Goal: Information Seeking & Learning: Learn about a topic

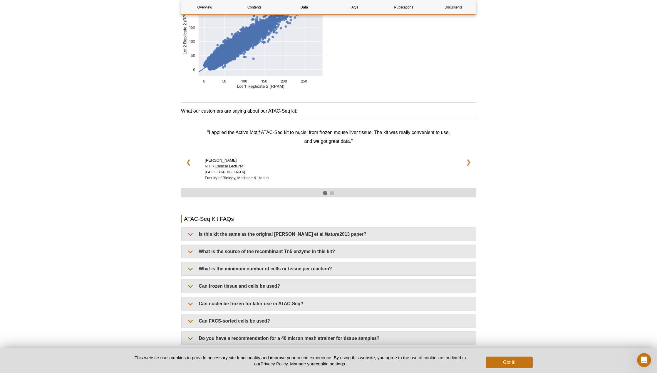
scroll to position [911, 0]
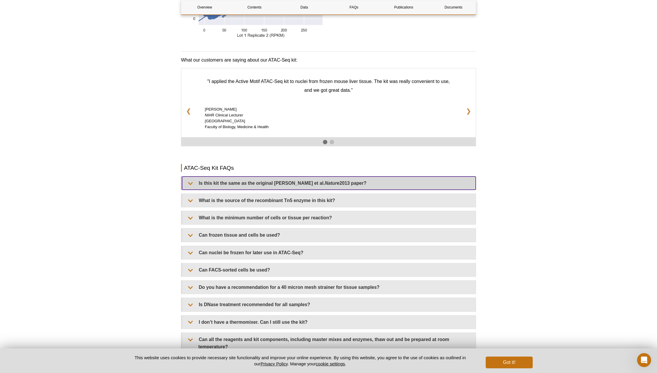
click at [336, 179] on summary "Is this kit the same as the original Buenrostro et al. Nature 2013 paper?" at bounding box center [328, 183] width 293 height 13
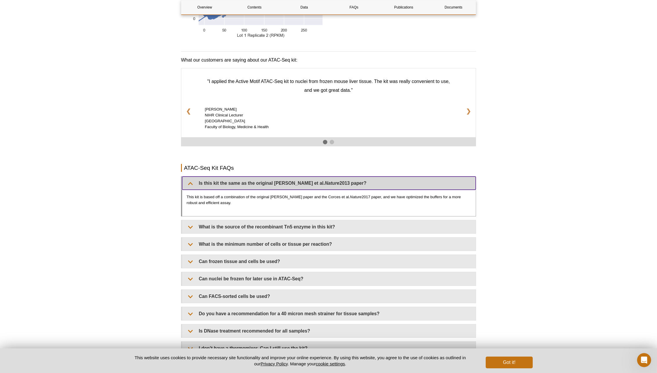
click at [336, 177] on summary "Is this kit the same as the original Buenrostro et al. Nature 2013 paper?" at bounding box center [328, 183] width 293 height 13
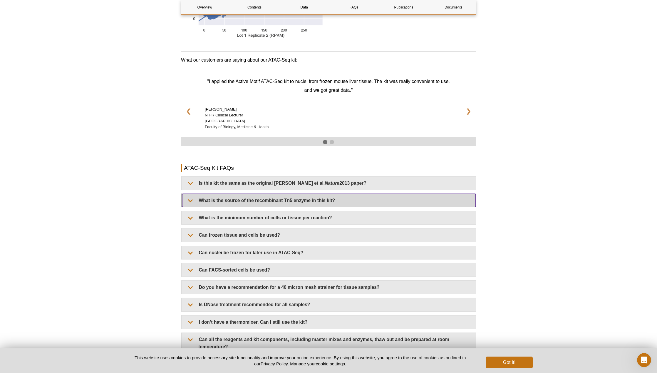
click at [341, 194] on summary "What is the source of the recombinant Tn5 enzyme in this kit?" at bounding box center [328, 200] width 293 height 13
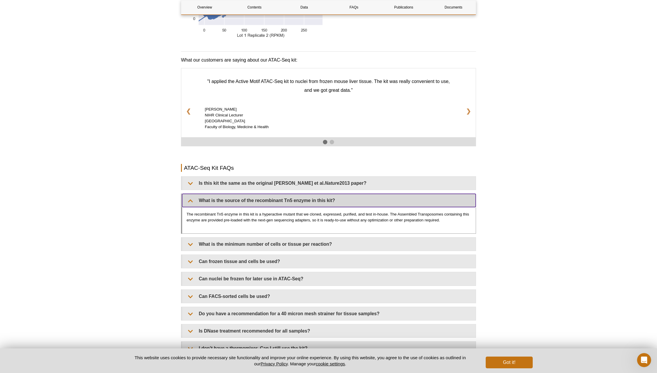
click at [341, 194] on summary "What is the source of the recombinant Tn5 enzyme in this kit?" at bounding box center [328, 200] width 293 height 13
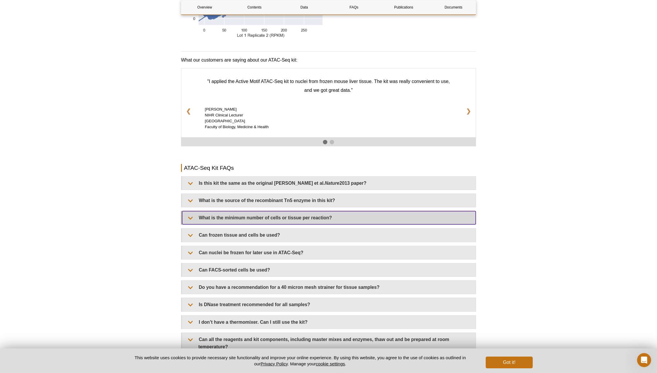
click at [340, 211] on summary "What is the minimum number of cells or tissue per reaction?" at bounding box center [328, 217] width 293 height 13
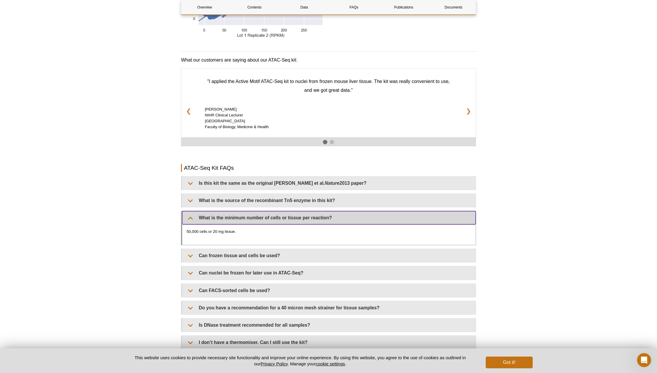
click at [339, 211] on summary "What is the minimum number of cells or tissue per reaction?" at bounding box center [328, 217] width 293 height 13
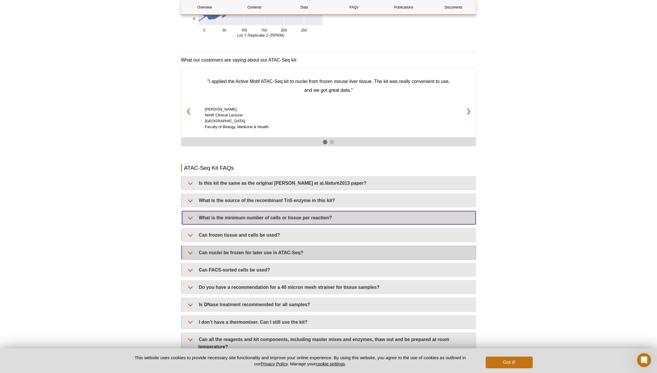
scroll to position [965, 0]
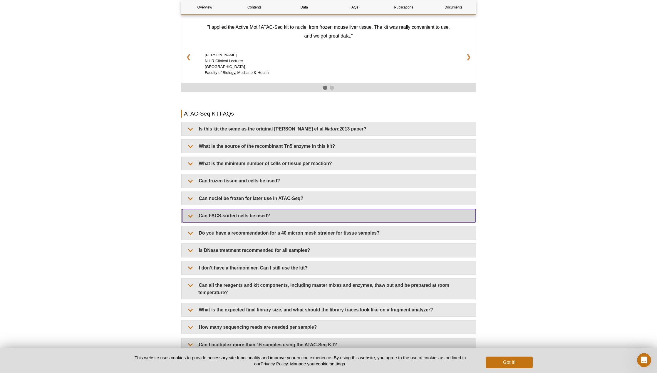
click at [329, 209] on summary "Can FACS-sorted cells be used?" at bounding box center [328, 215] width 293 height 13
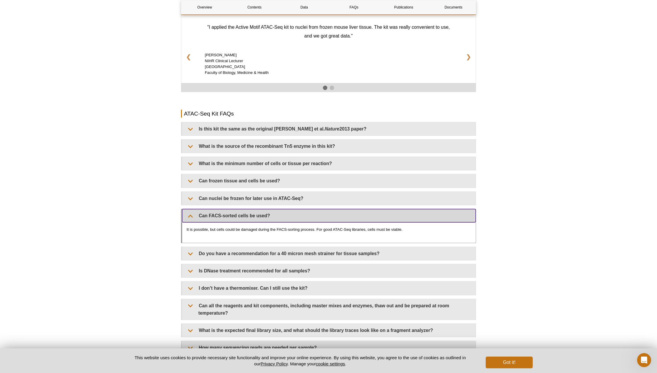
click at [329, 209] on summary "Can FACS-sorted cells be used?" at bounding box center [328, 215] width 293 height 13
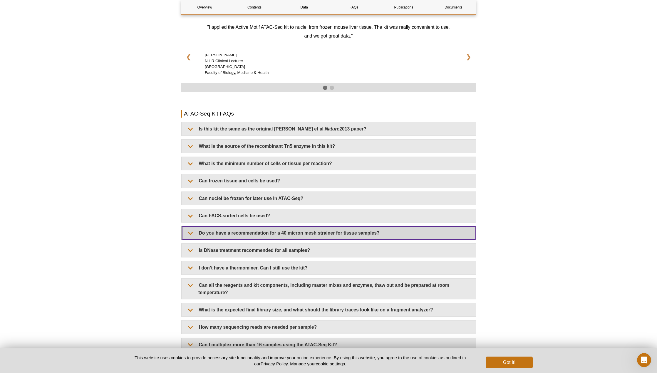
click at [328, 230] on summary "Do you have a recommendation for a 40 micron mesh strainer for tissue samples?" at bounding box center [328, 233] width 293 height 13
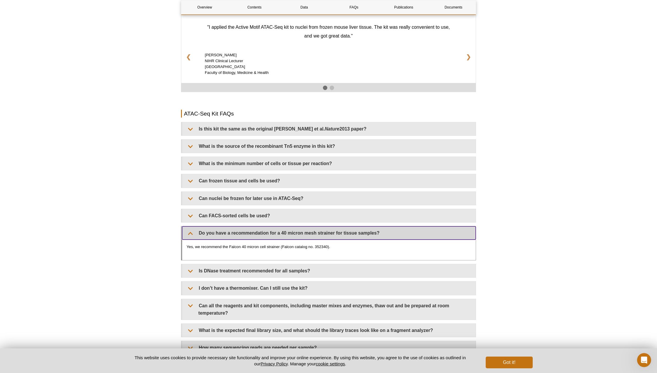
click at [328, 227] on summary "Do you have a recommendation for a 40 micron mesh strainer for tissue samples?" at bounding box center [328, 233] width 293 height 13
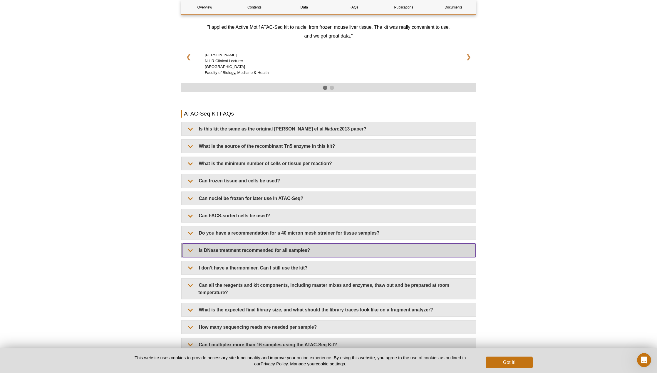
click at [324, 244] on summary "Is DNase treatment recommended for all samples?" at bounding box center [328, 250] width 293 height 13
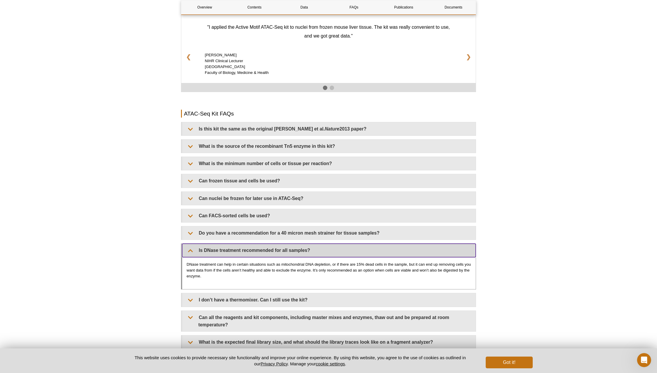
click at [324, 244] on summary "Is DNase treatment recommended for all samples?" at bounding box center [328, 250] width 293 height 13
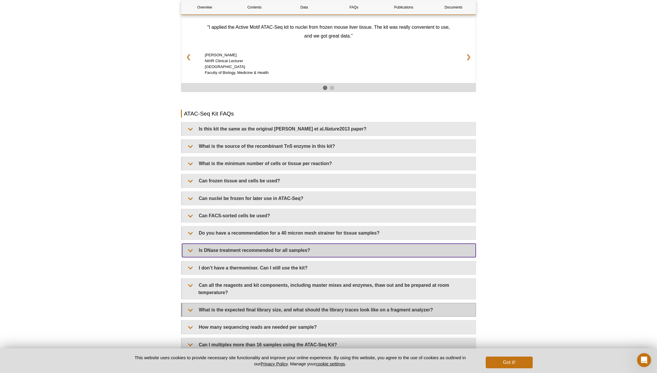
scroll to position [1006, 0]
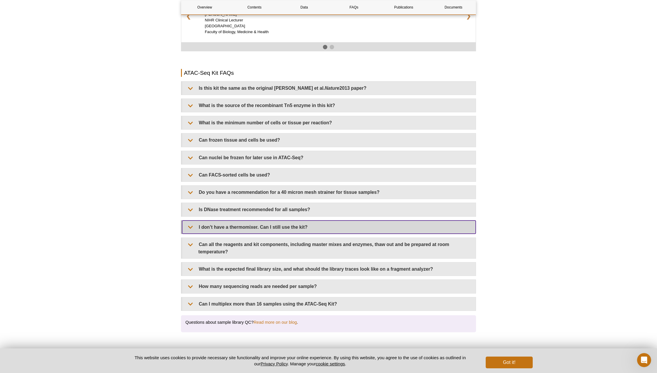
click at [331, 221] on summary "I don’t have a thermomixer. Can I still use the kit?" at bounding box center [328, 227] width 293 height 13
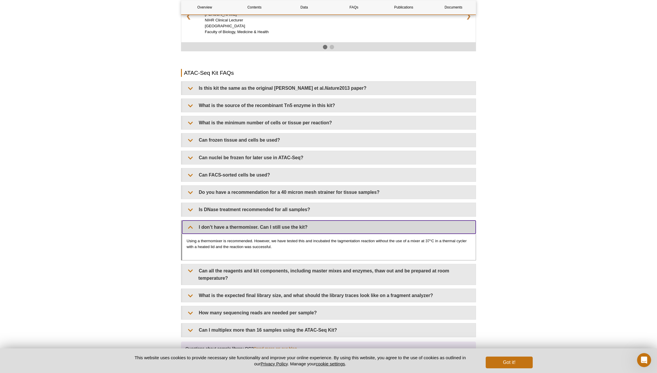
click at [331, 221] on summary "I don’t have a thermomixer. Can I still use the kit?" at bounding box center [328, 227] width 293 height 13
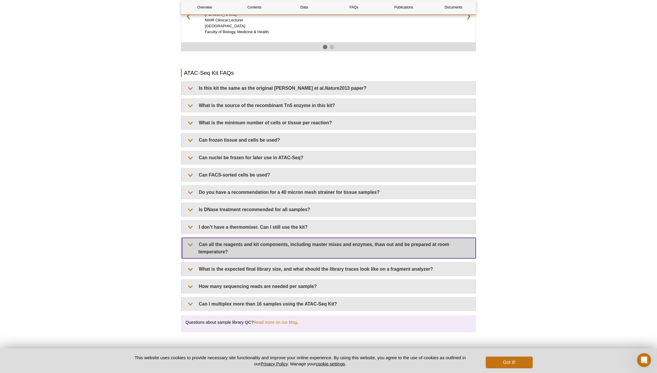
click at [325, 245] on summary "Can all the reagents and kit components, including master mixes and enzymes, th…" at bounding box center [328, 248] width 293 height 21
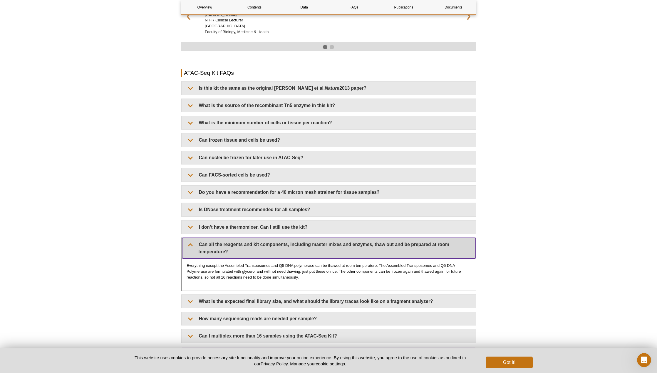
click at [325, 243] on summary "Can all the reagents and kit components, including master mixes and enzymes, th…" at bounding box center [328, 248] width 293 height 21
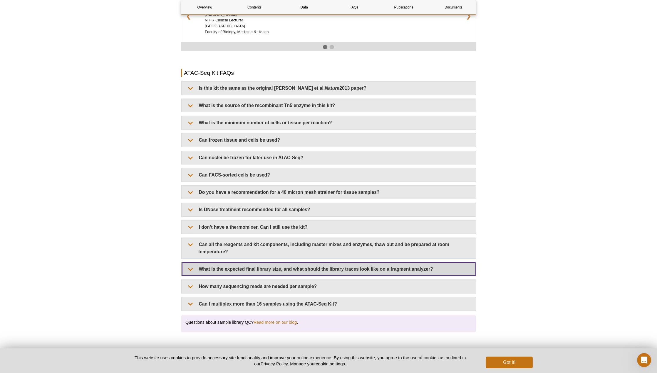
click at [330, 263] on summary "What is the expected final library size, and what should the library traces loo…" at bounding box center [328, 269] width 293 height 13
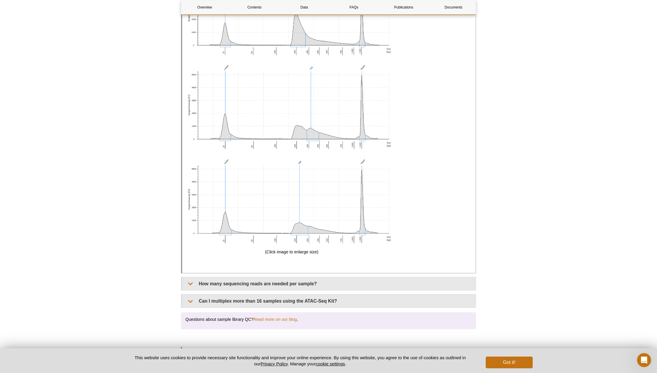
scroll to position [1470, 0]
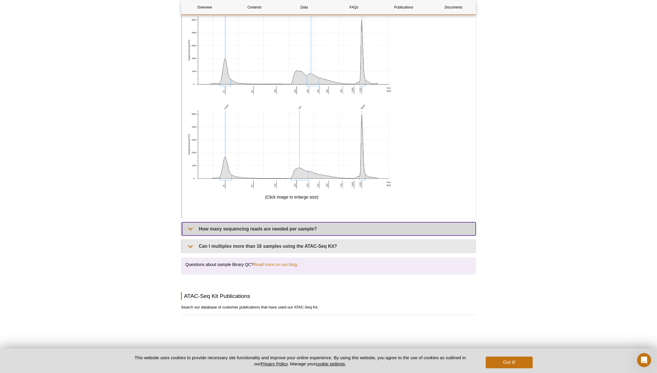
click at [321, 223] on summary "How many sequencing reads are needed per sample?" at bounding box center [328, 229] width 293 height 13
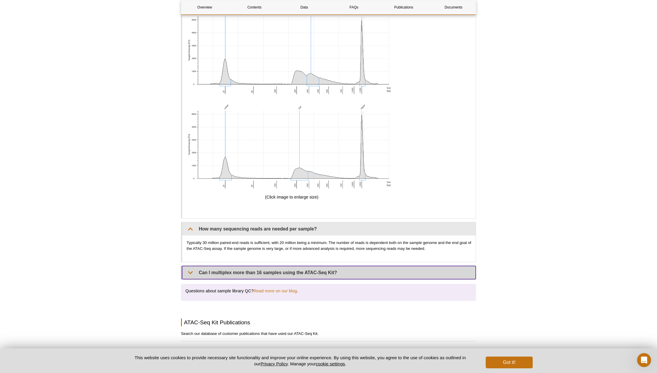
click at [343, 266] on summary "Can I multiplex more than 16 samples using the ATAC-Seq Kit?" at bounding box center [328, 272] width 293 height 13
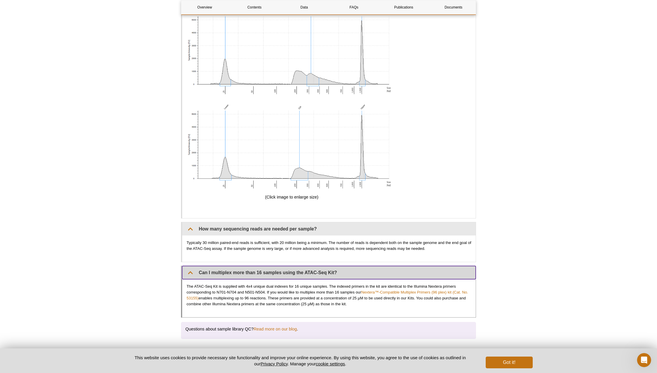
click at [344, 266] on summary "Can I multiplex more than 16 samples using the ATAC-Seq Kit?" at bounding box center [328, 272] width 293 height 13
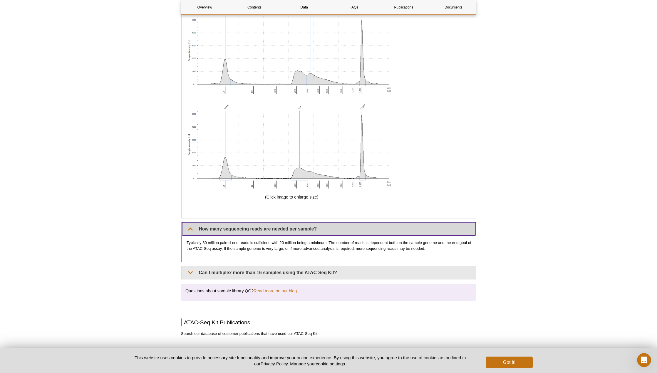
click at [333, 225] on summary "How many sequencing reads are needed per sample?" at bounding box center [328, 229] width 293 height 13
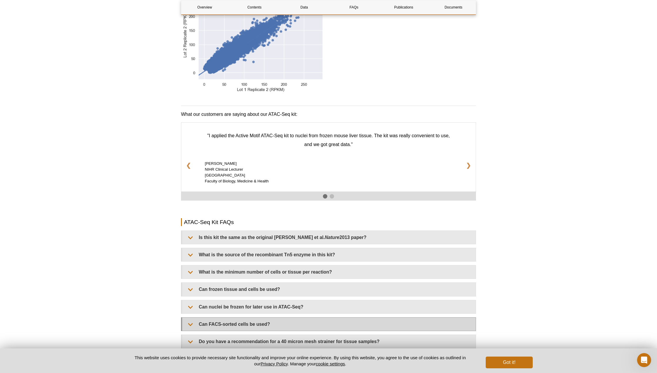
scroll to position [932, 0]
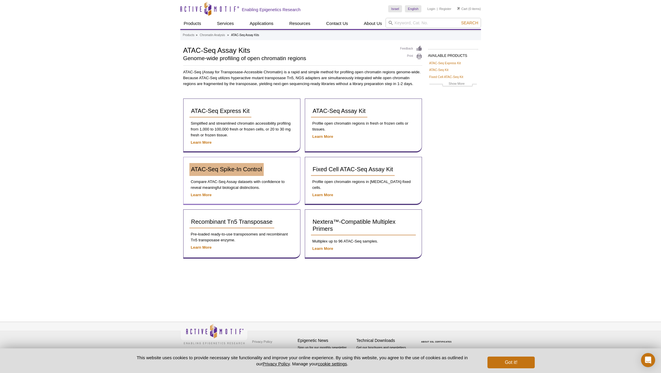
click at [253, 168] on span "ATAC-Seq Spike-In Control" at bounding box center [226, 169] width 71 height 6
